Goal: Go to known website: Access a specific website the user already knows

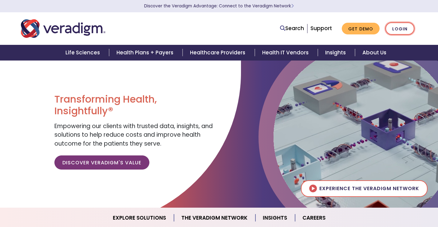
click at [390, 28] on link "Login" at bounding box center [399, 28] width 29 height 13
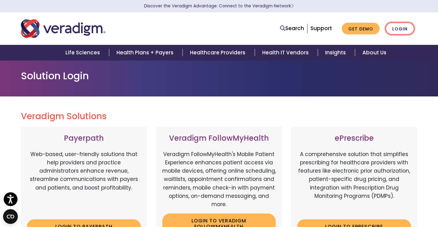
click at [395, 29] on link "Login" at bounding box center [399, 28] width 29 height 13
click at [390, 29] on link "Login" at bounding box center [399, 28] width 29 height 13
click at [406, 30] on link "Login" at bounding box center [399, 28] width 29 height 13
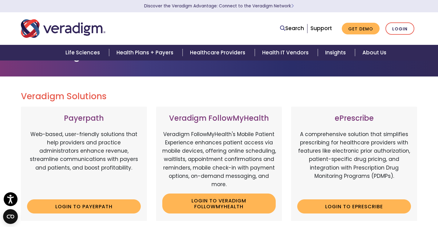
scroll to position [31, 0]
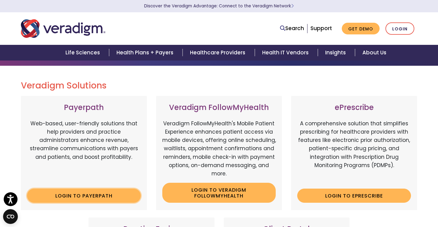
click at [97, 195] on link "Login to Payerpath" at bounding box center [84, 196] width 114 height 14
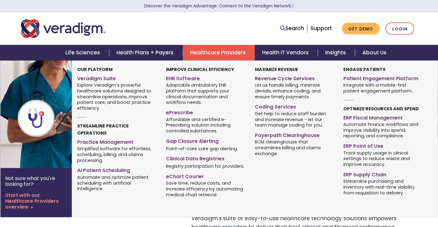
scroll to position [92, 0]
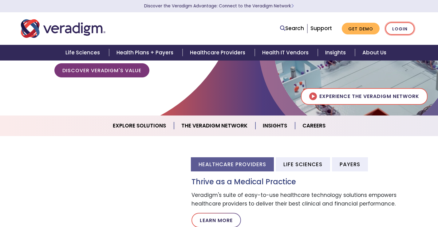
click at [399, 27] on link "Login" at bounding box center [399, 28] width 29 height 13
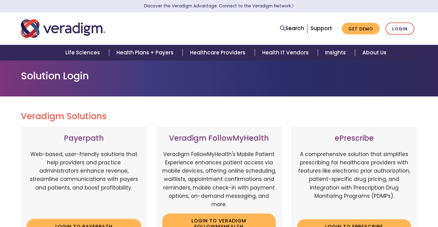
click at [83, 221] on link "Login to Payerpath" at bounding box center [84, 226] width 114 height 14
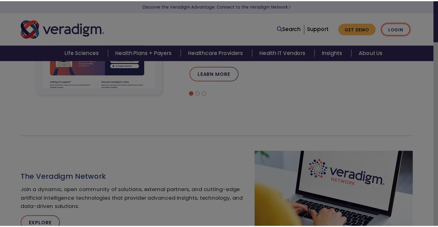
scroll to position [253, 0]
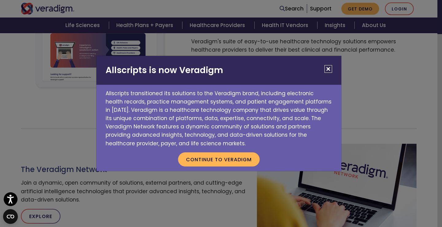
drag, startPoint x: 329, startPoint y: 69, endPoint x: 325, endPoint y: 67, distance: 4.0
click at [325, 67] on button "Close" at bounding box center [329, 69] width 8 height 8
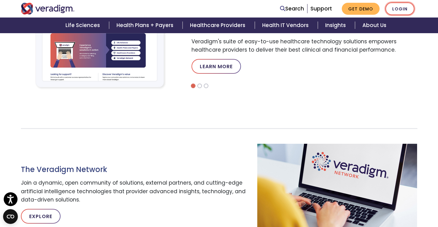
click at [391, 11] on link "Login" at bounding box center [399, 8] width 29 height 13
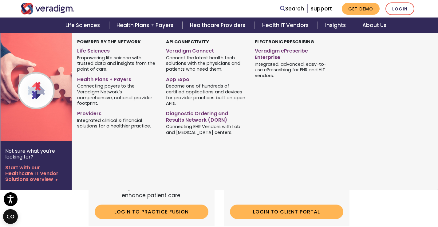
scroll to position [123, 0]
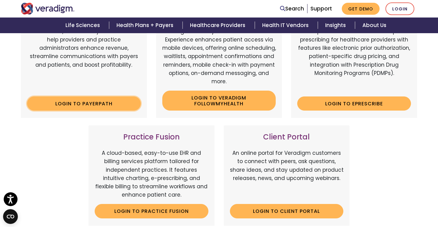
click at [67, 104] on link "Login to Payerpath" at bounding box center [84, 103] width 114 height 14
